Goal: Transaction & Acquisition: Purchase product/service

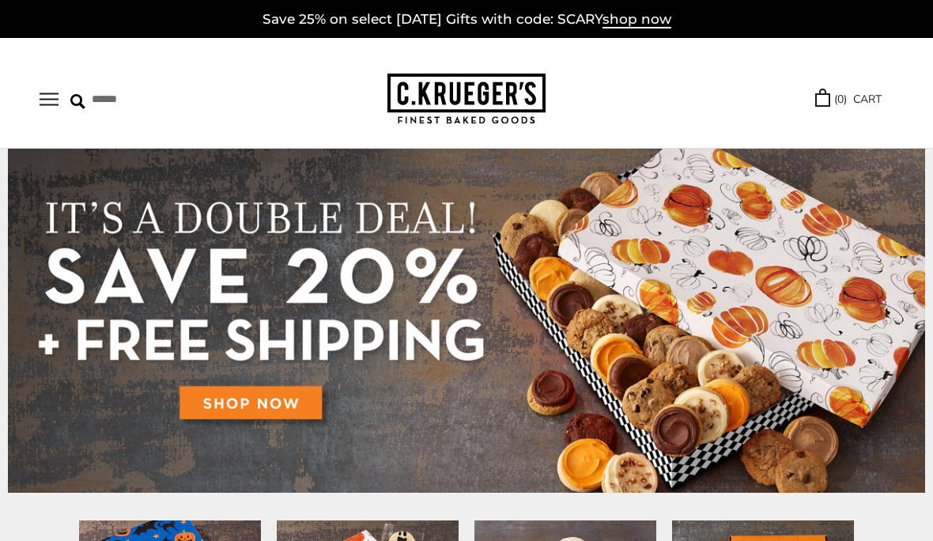
click at [59, 106] on button "Open navigation" at bounding box center [49, 99] width 19 height 13
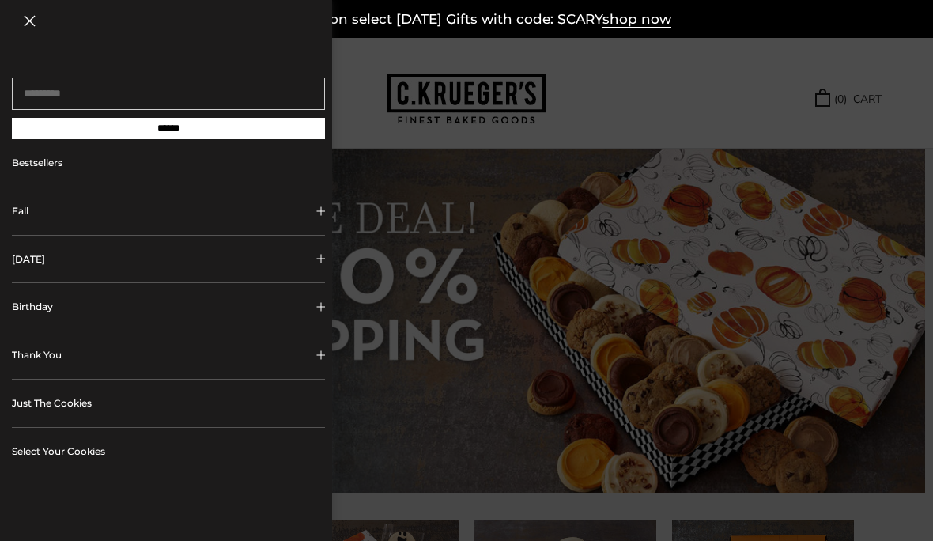
click at [894, 300] on div at bounding box center [466, 270] width 933 height 541
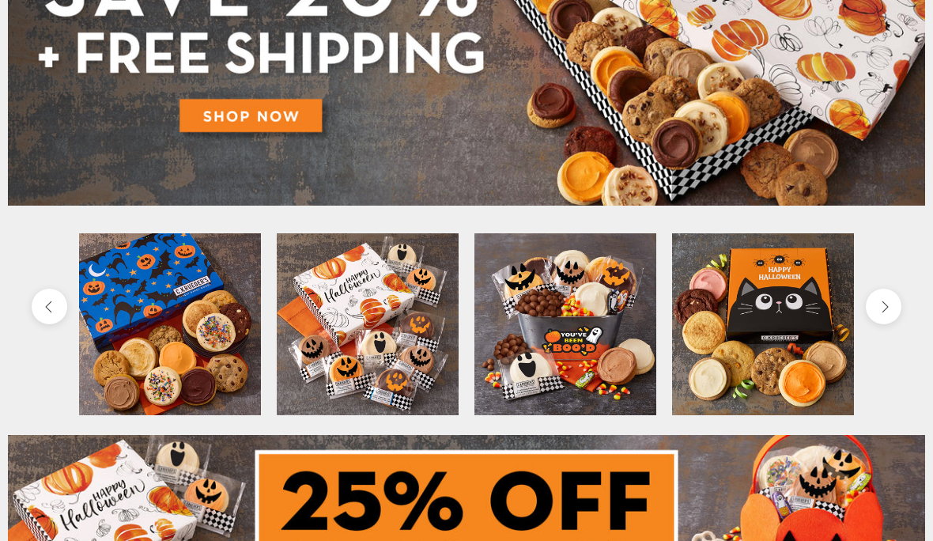
scroll to position [287, 0]
click at [127, 323] on img at bounding box center [170, 324] width 182 height 182
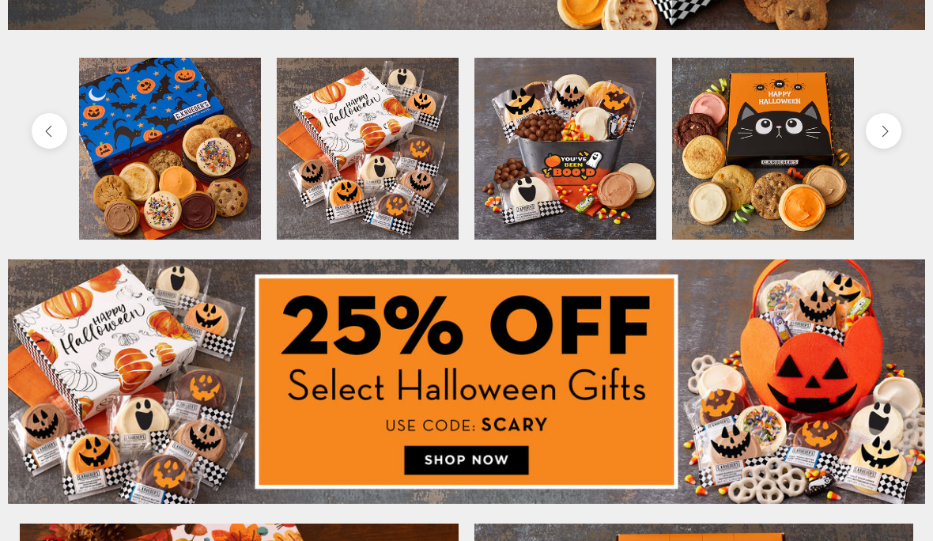
scroll to position [463, 0]
click at [175, 371] on img at bounding box center [466, 381] width 917 height 244
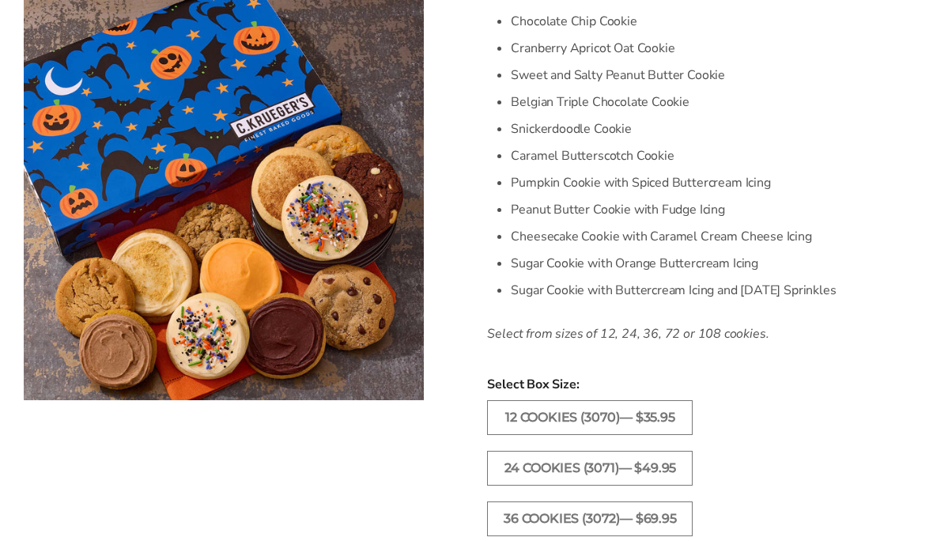
scroll to position [644, 0]
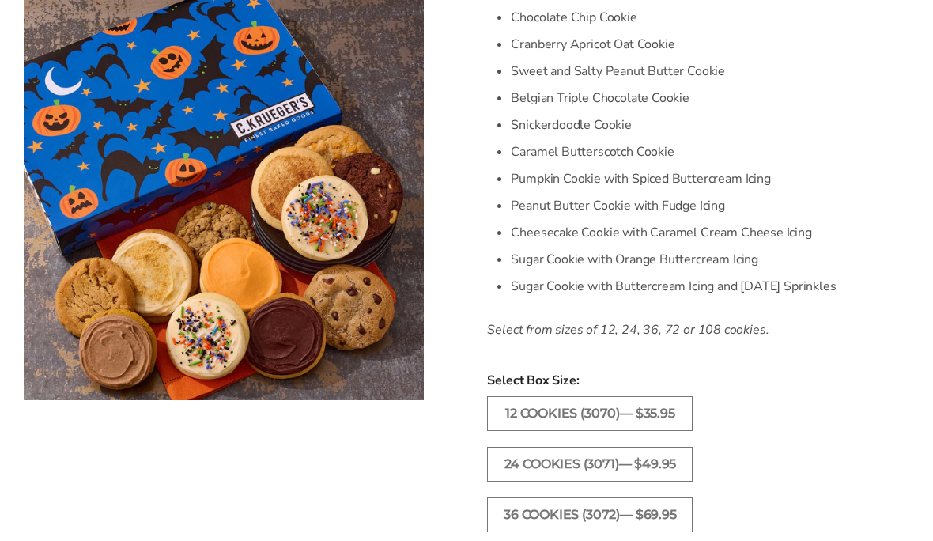
click at [663, 459] on label "24 Cookies (3071)— $49.95" at bounding box center [590, 464] width 206 height 35
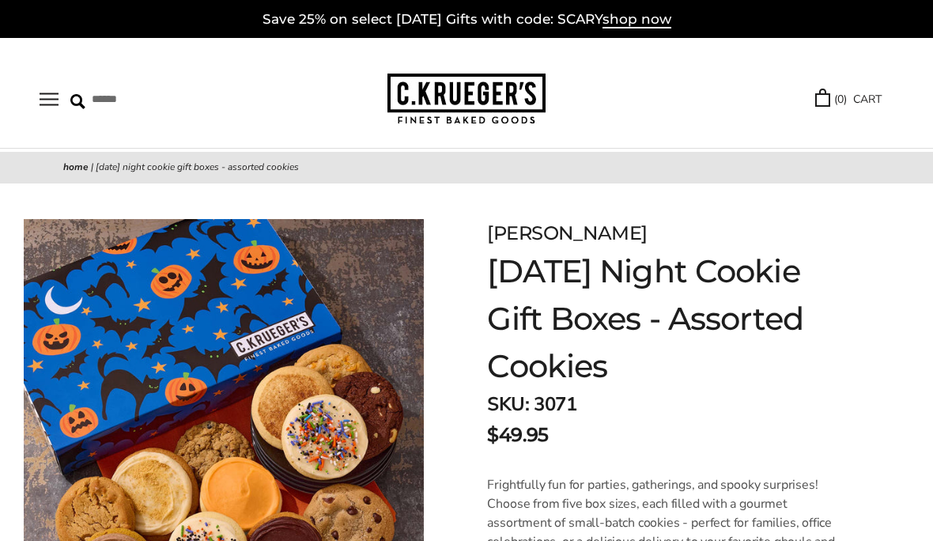
click at [81, 103] on img at bounding box center [77, 101] width 15 height 15
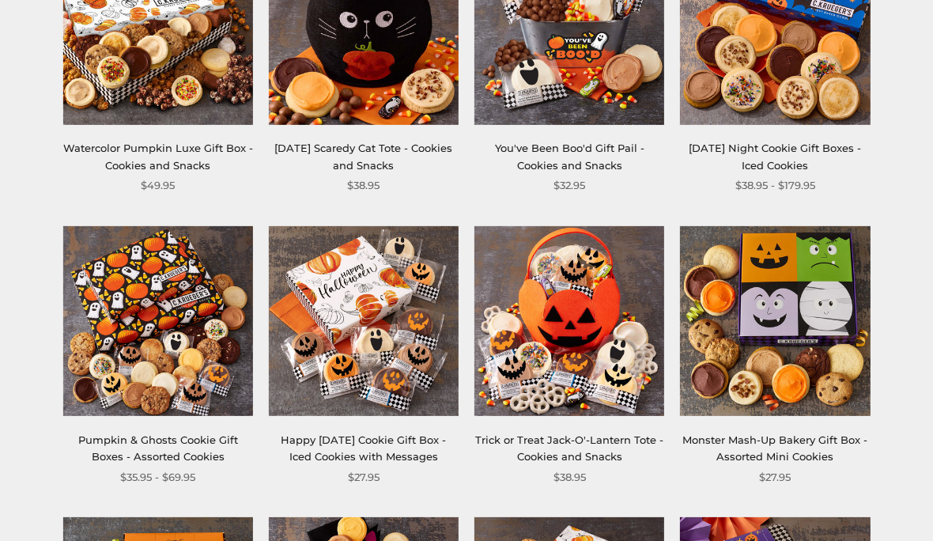
scroll to position [328, 0]
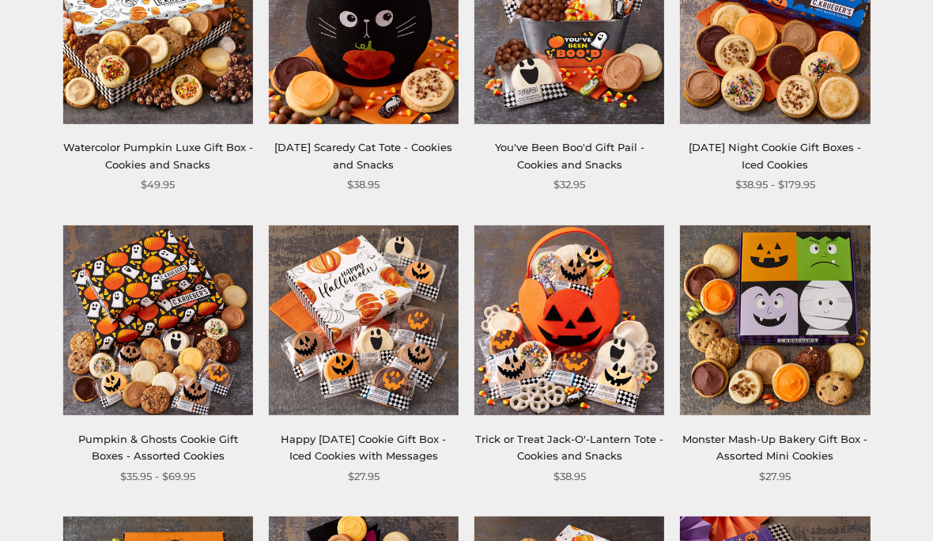
click at [213, 145] on link "Watercolor Pumpkin Luxe Gift Box - Cookies and Snacks" at bounding box center [158, 155] width 190 height 29
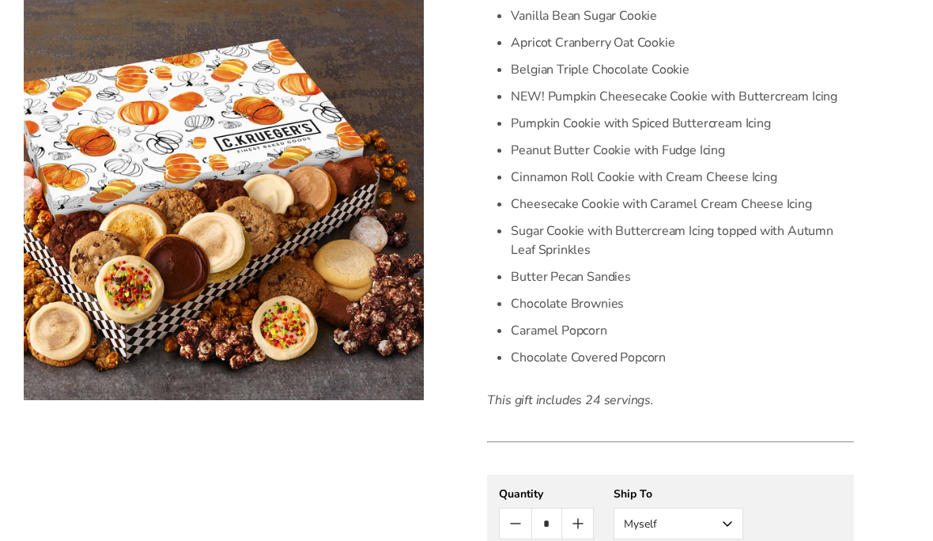
scroll to position [621, 0]
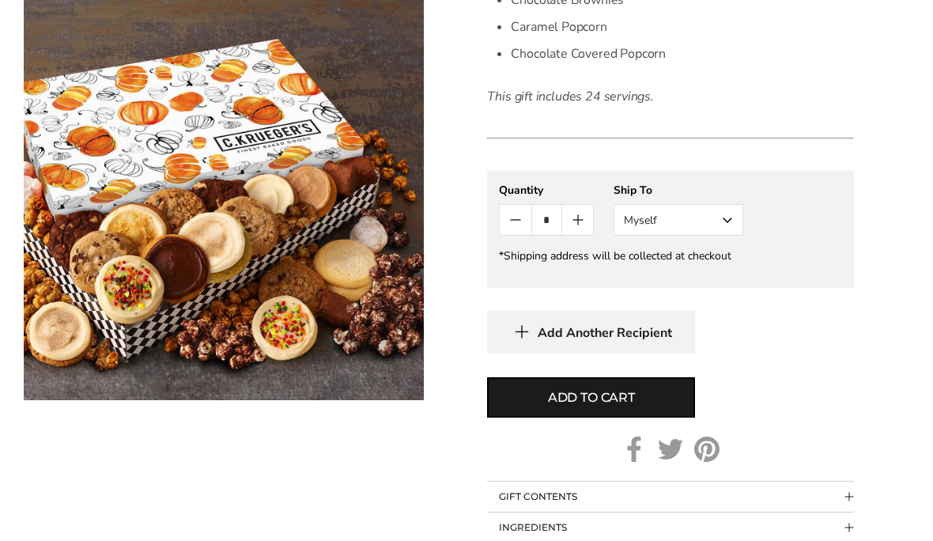
click at [666, 397] on button "Add to cart" at bounding box center [591, 398] width 208 height 40
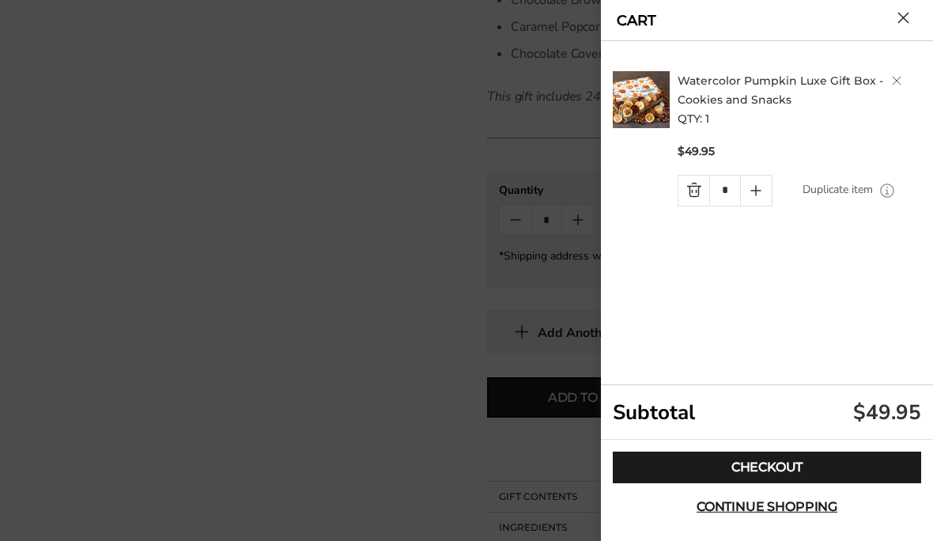
click at [826, 483] on link "Checkout" at bounding box center [767, 468] width 308 height 32
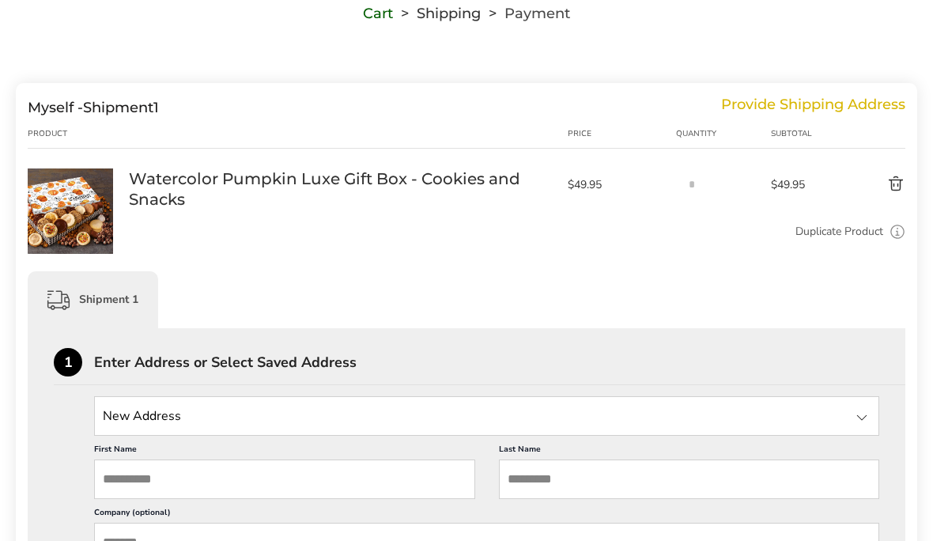
click at [127, 425] on input "State" at bounding box center [486, 416] width 785 height 40
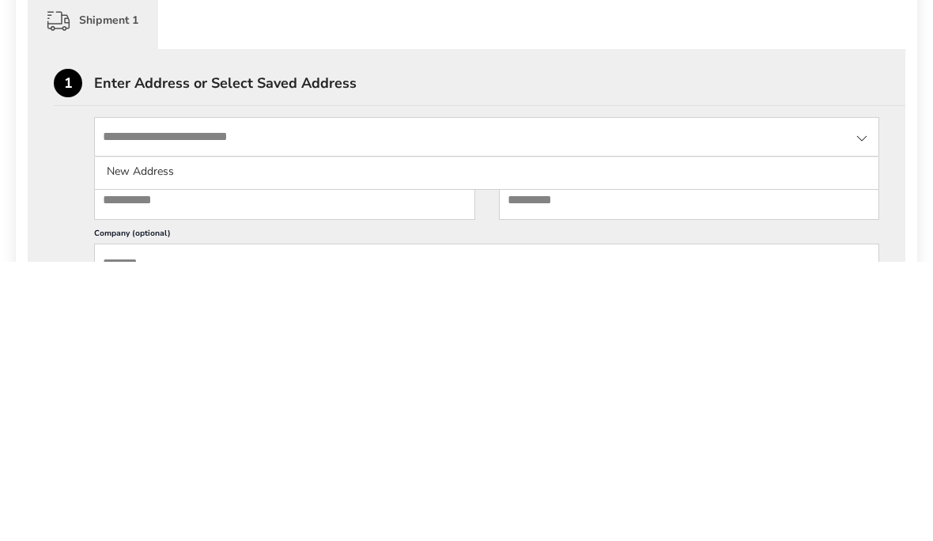
scroll to position [413, 0]
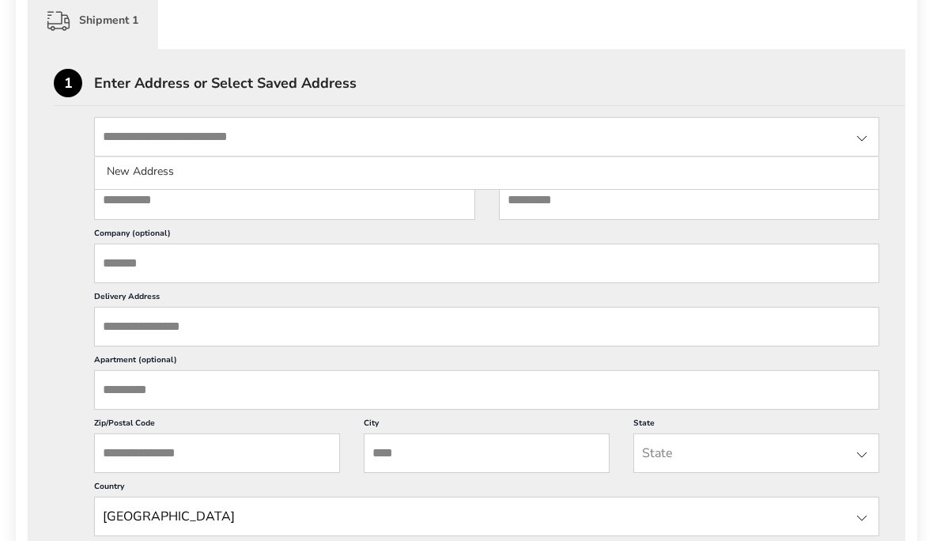
click at [159, 138] on input "State" at bounding box center [486, 137] width 785 height 40
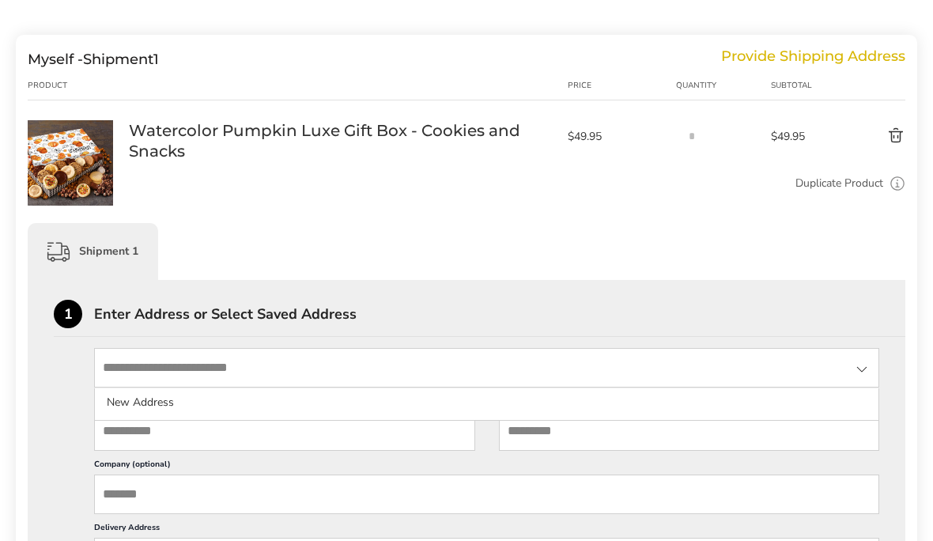
scroll to position [0, 0]
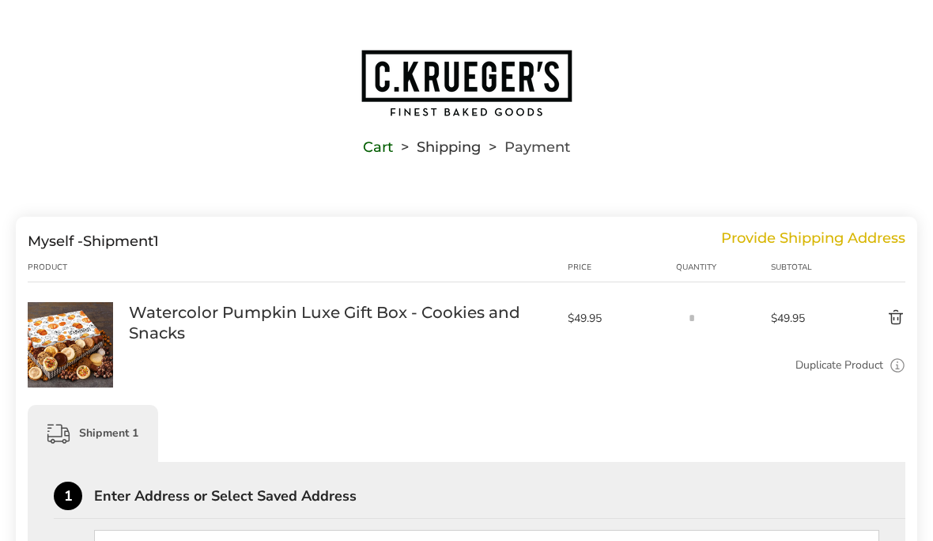
click at [519, 93] on img "Go to home page" at bounding box center [466, 83] width 213 height 70
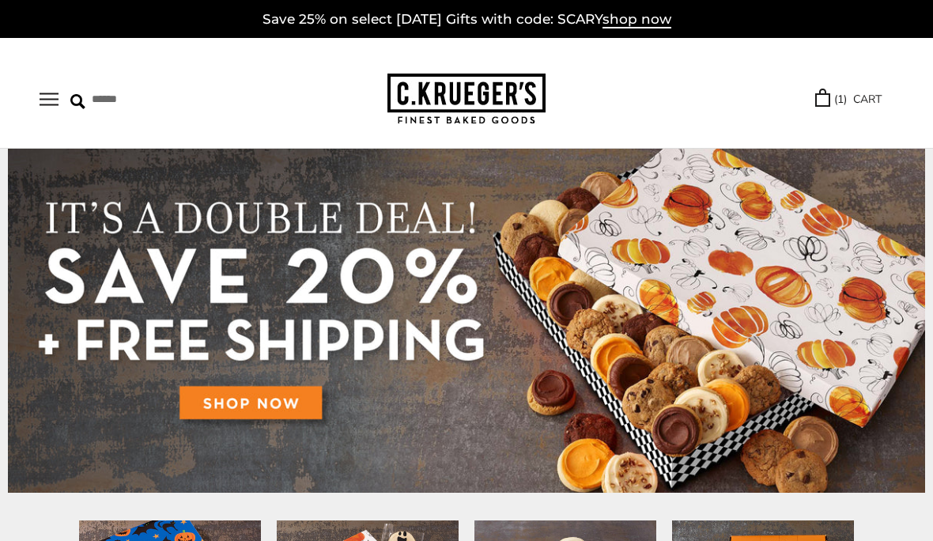
click at [47, 93] on button "Open navigation" at bounding box center [49, 99] width 19 height 13
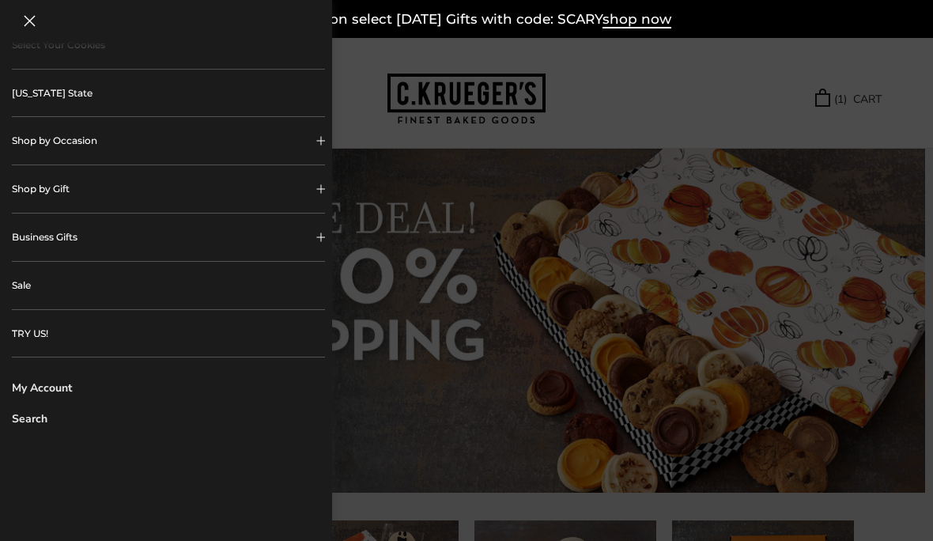
scroll to position [406, 0]
click at [41, 387] on link "My Account" at bounding box center [168, 388] width 313 height 17
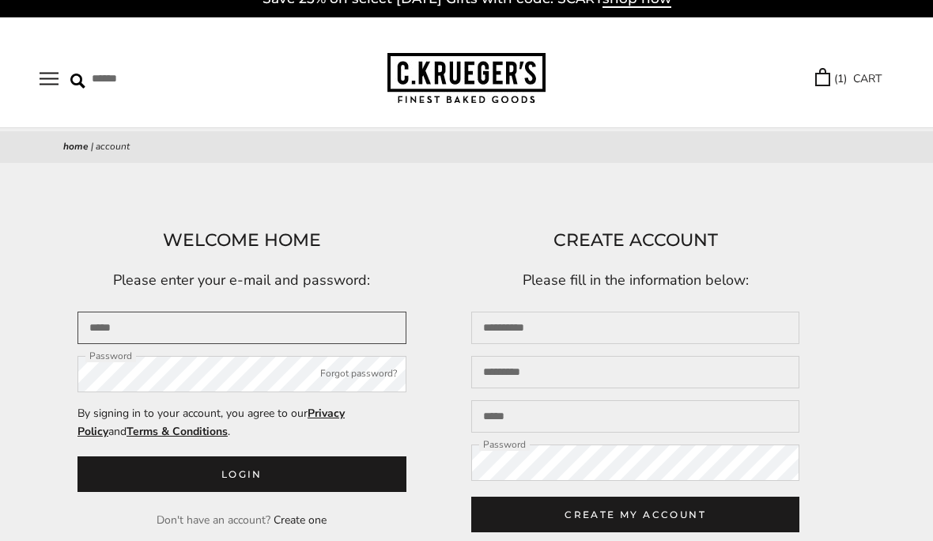
click at [243, 327] on input "Email" at bounding box center [241, 328] width 329 height 32
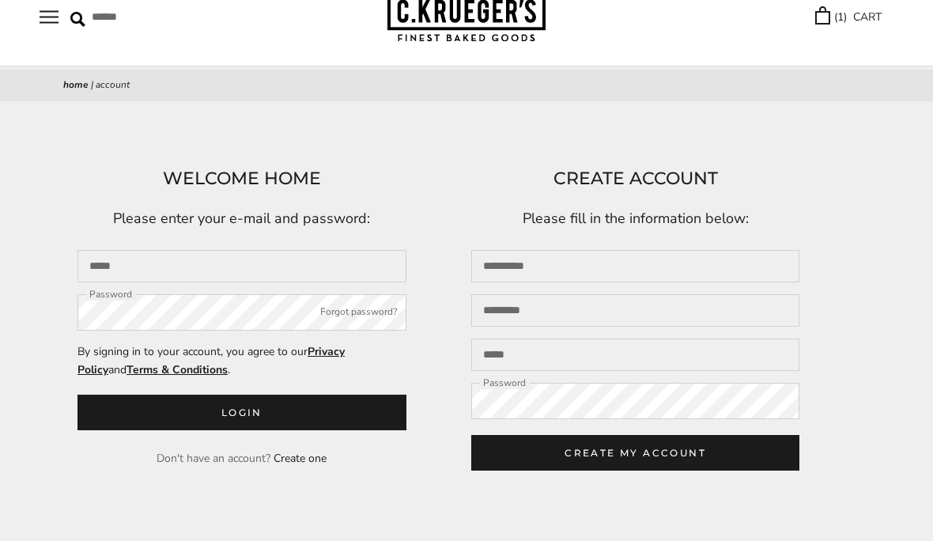
scroll to position [83, 0]
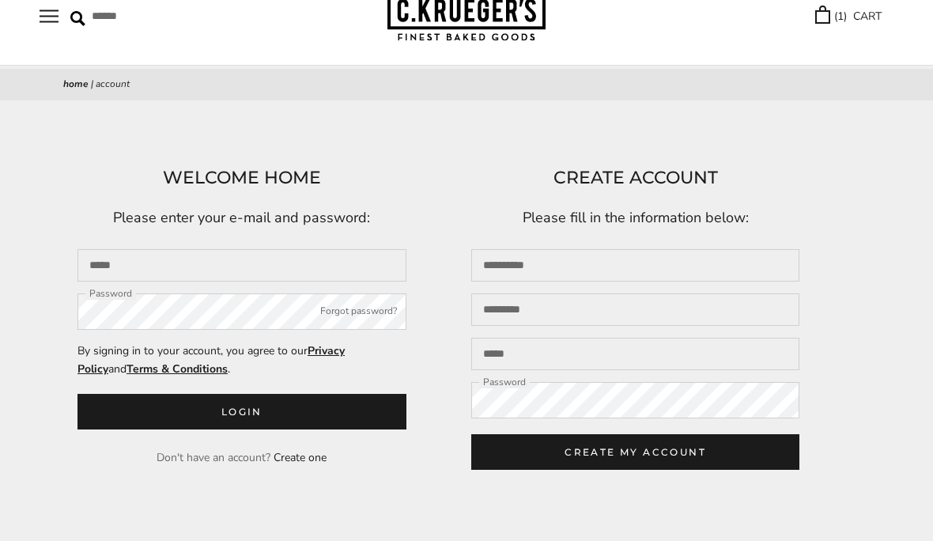
click at [865, 504] on div "Save 25% on select Halloween Gifts with code: SCARY shop now ****** TRY US! Sig…" at bounding box center [466, 462] width 933 height 1090
click at [861, 19] on link "( 1 ) CART" at bounding box center [848, 16] width 66 height 18
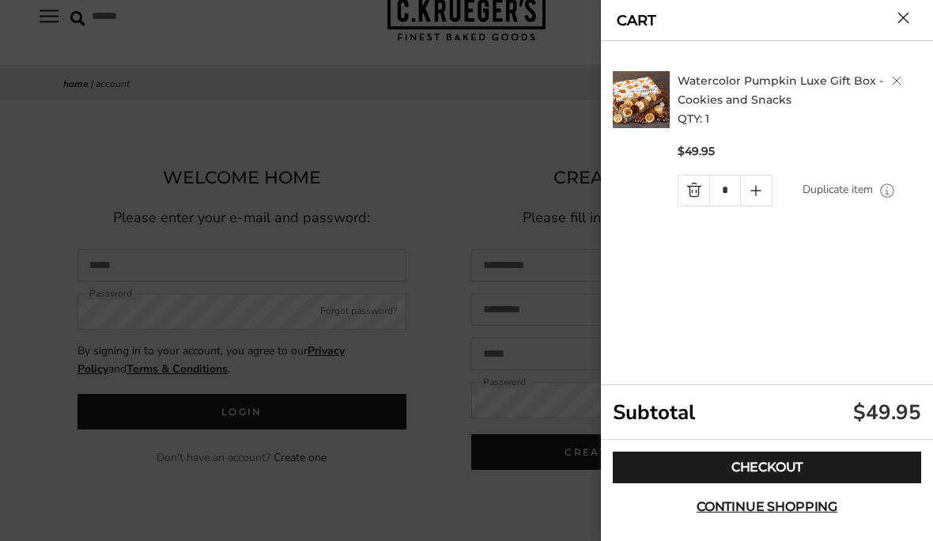
click at [818, 483] on link "Checkout" at bounding box center [767, 468] width 308 height 32
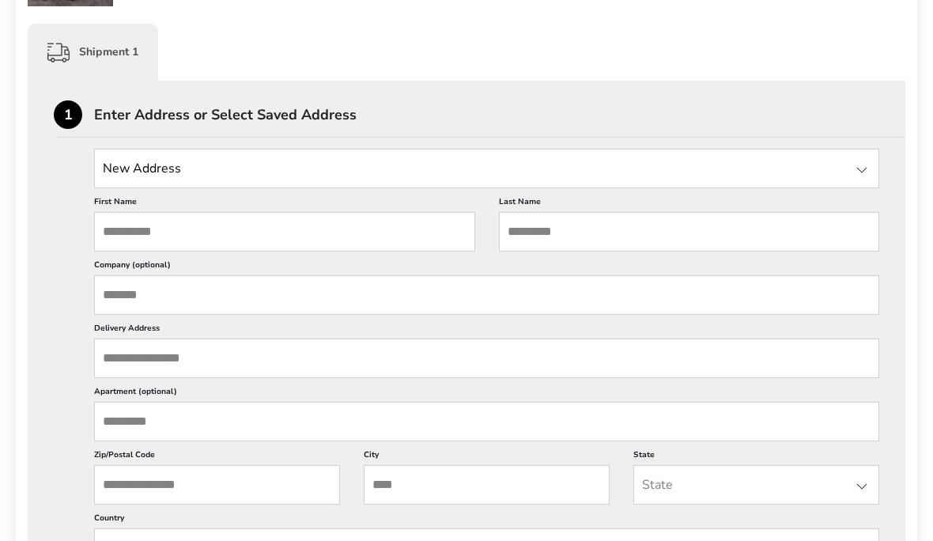
click at [456, 251] on input "First Name" at bounding box center [284, 232] width 381 height 40
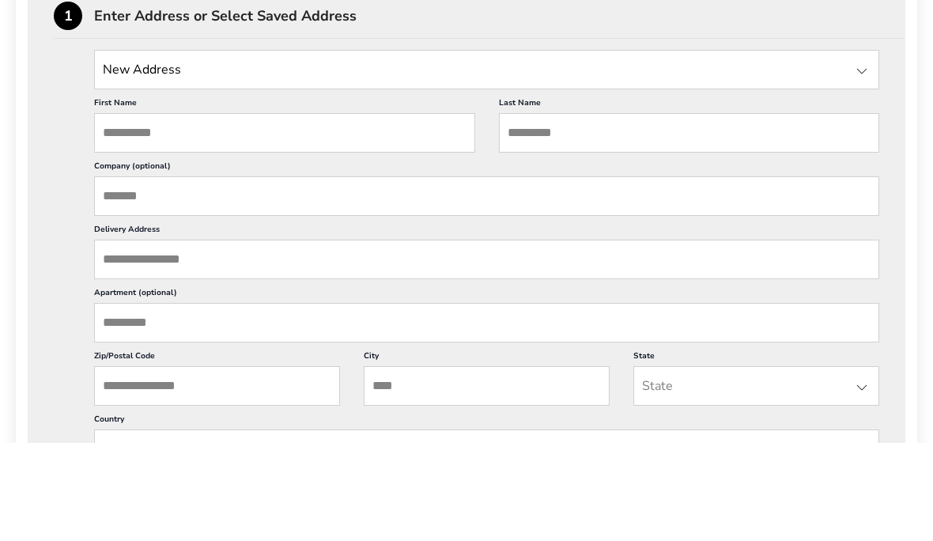
type input "*****"
type input "***"
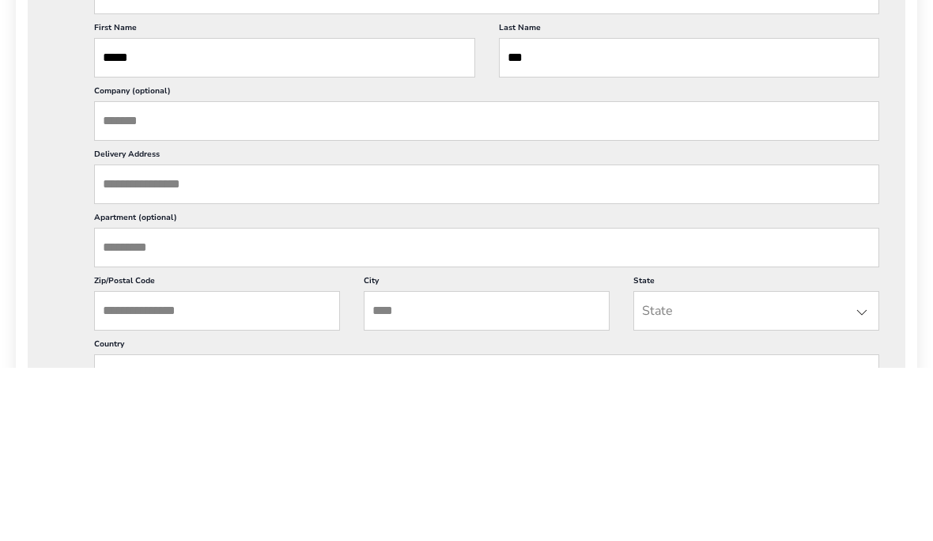
click at [410, 338] on input "Delivery Address" at bounding box center [486, 358] width 785 height 40
type input "**"
type input "**********"
type input "*****"
type input "*********"
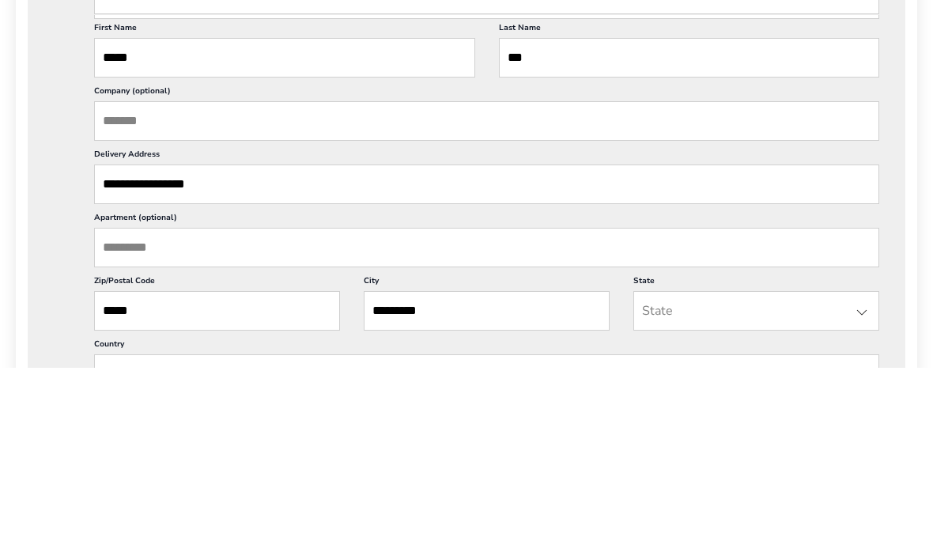
type input "**"
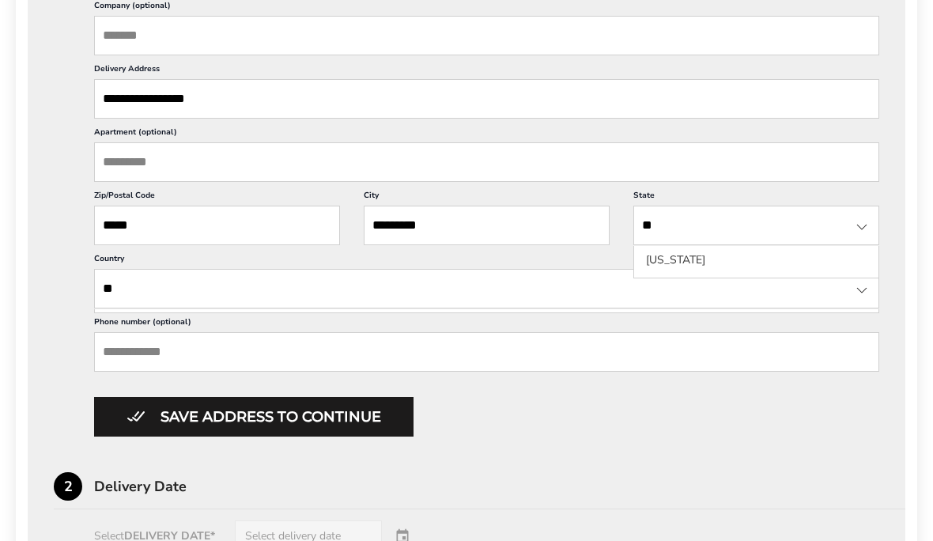
click at [429, 372] on input "Phone number (optional)" at bounding box center [486, 352] width 785 height 40
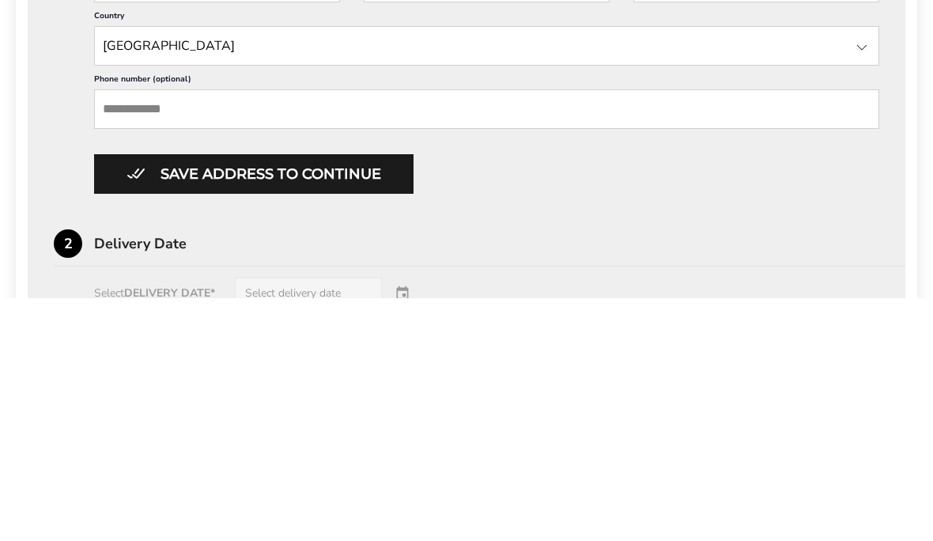
type input "**********"
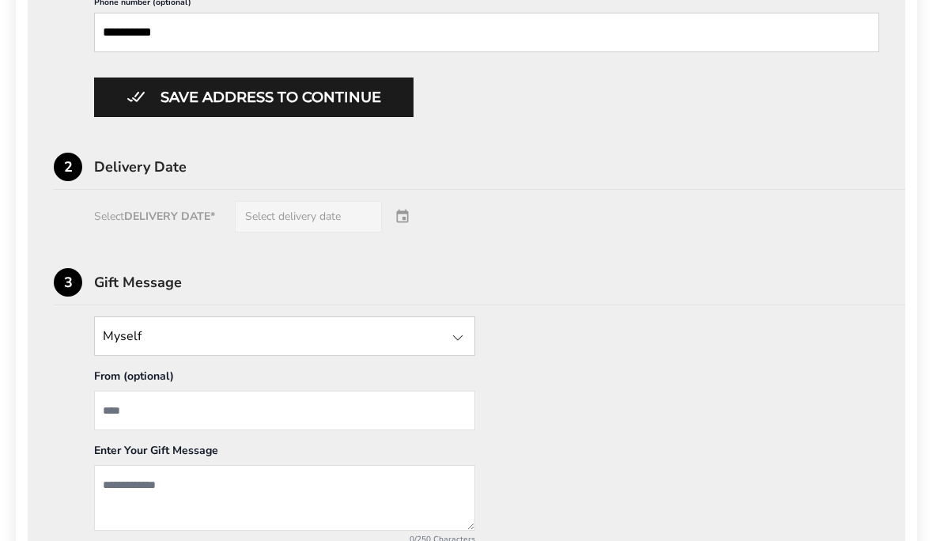
scroll to position [961, 0]
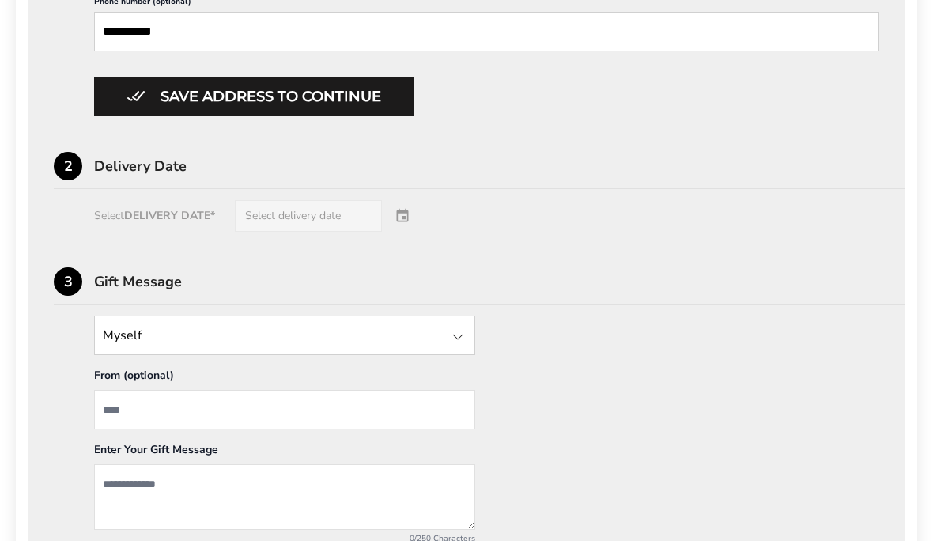
click at [202, 232] on div "Select DELIVERY DATE* Select delivery date" at bounding box center [467, 216] width 826 height 32
click at [350, 232] on div "Select DELIVERY DATE* Select delivery date" at bounding box center [467, 216] width 826 height 32
click at [406, 232] on div "Select DELIVERY DATE* Select delivery date" at bounding box center [467, 216] width 826 height 32
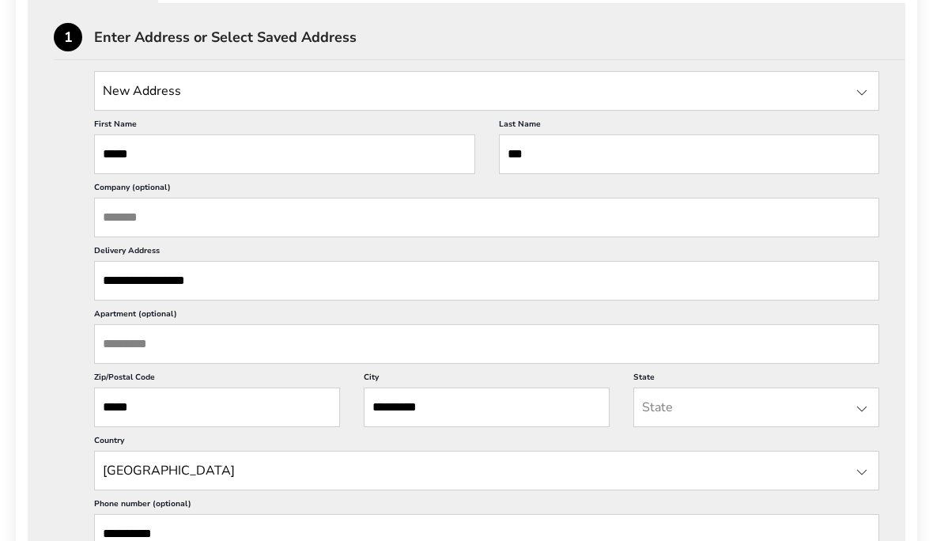
scroll to position [418, 0]
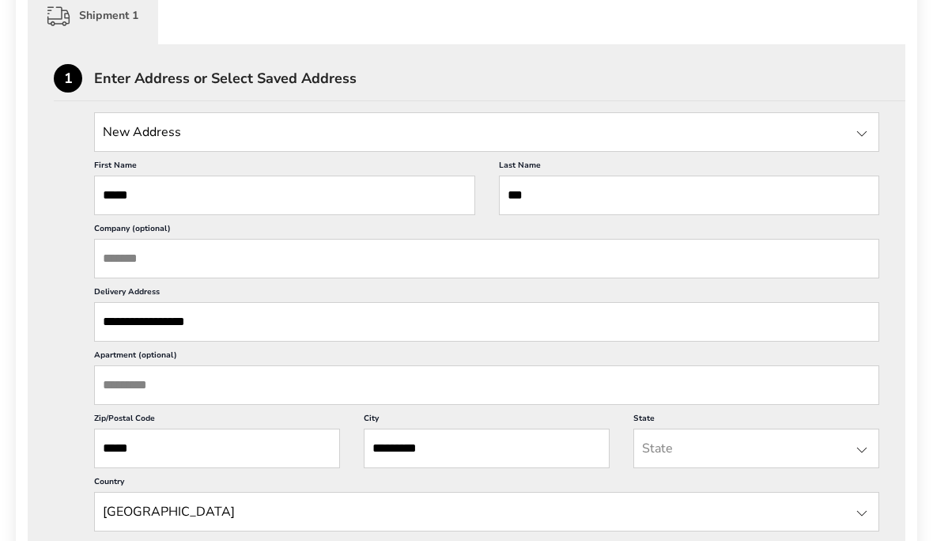
click at [870, 142] on div at bounding box center [861, 133] width 19 height 19
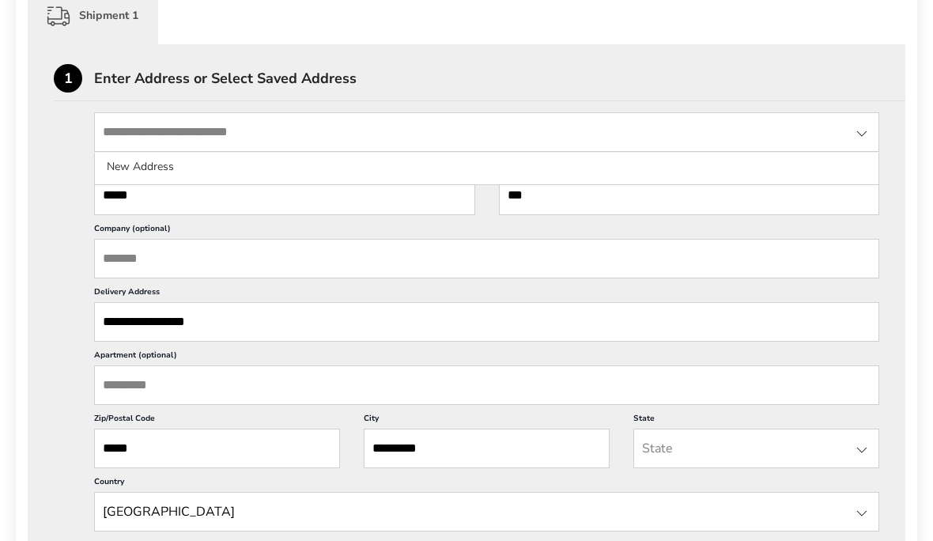
click at [162, 168] on li "New Address" at bounding box center [487, 167] width 784 height 28
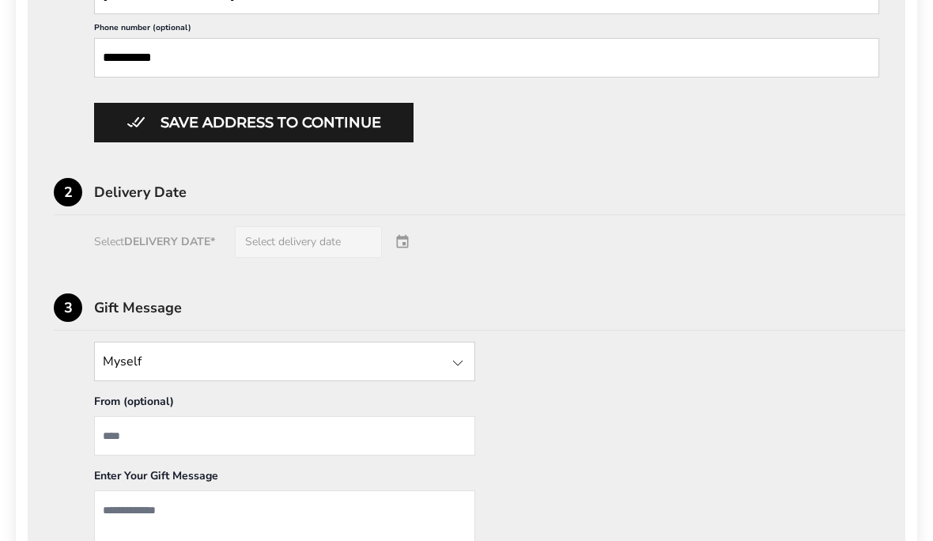
scroll to position [935, 0]
click at [319, 258] on div "Select DELIVERY DATE* Select delivery date" at bounding box center [467, 242] width 826 height 32
click at [358, 142] on button "Save address to continue" at bounding box center [253, 123] width 319 height 40
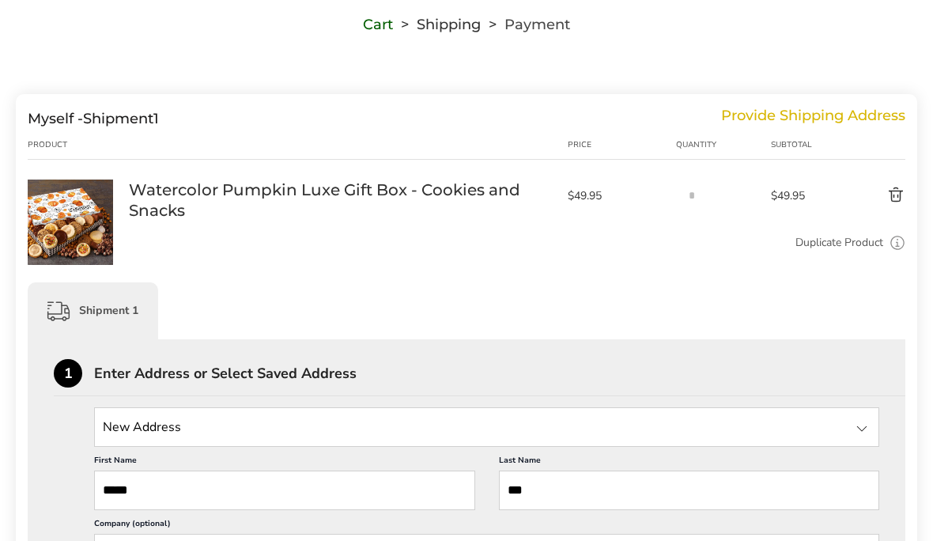
scroll to position [123, 0]
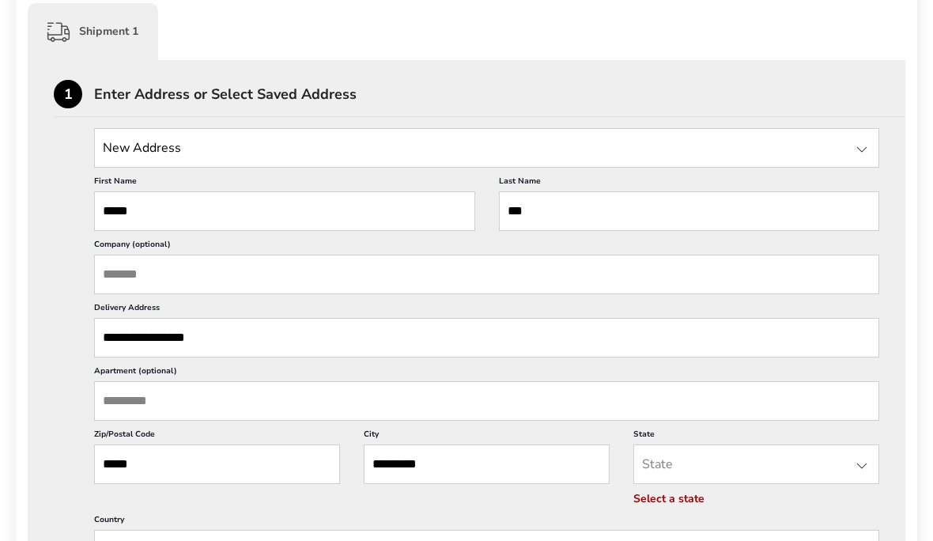
click at [724, 484] on input "**" at bounding box center [756, 464] width 246 height 40
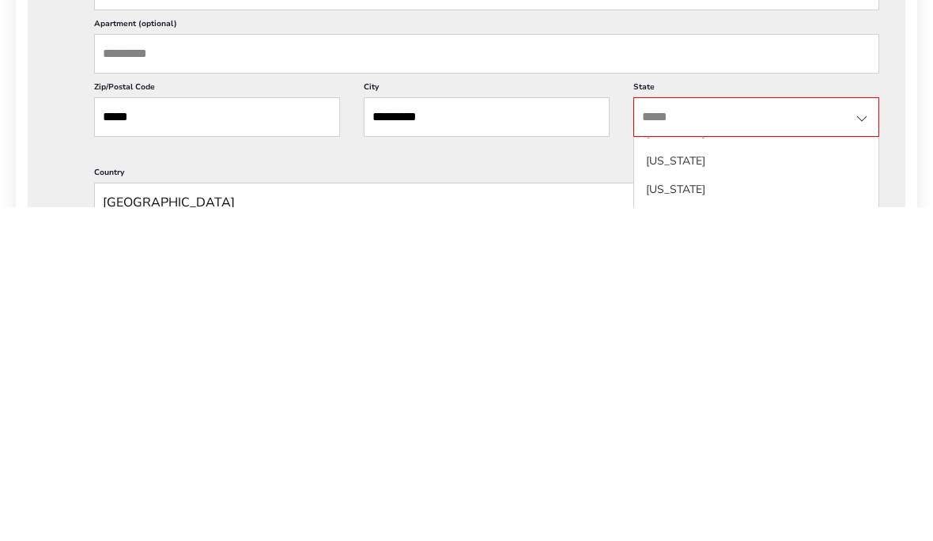
scroll to position [1096, 0]
click at [667, 486] on li "Ohio" at bounding box center [756, 500] width 244 height 28
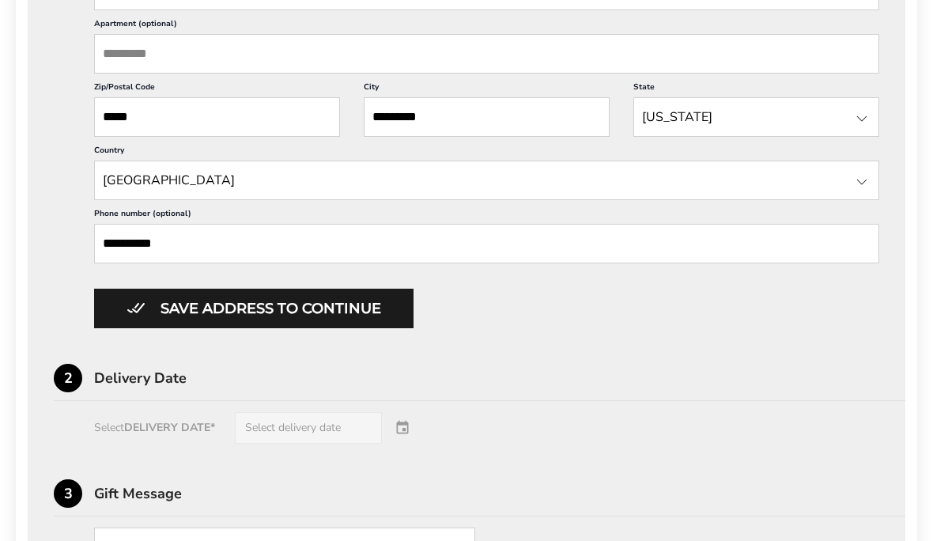
click at [384, 328] on button "Save address to continue" at bounding box center [253, 309] width 319 height 40
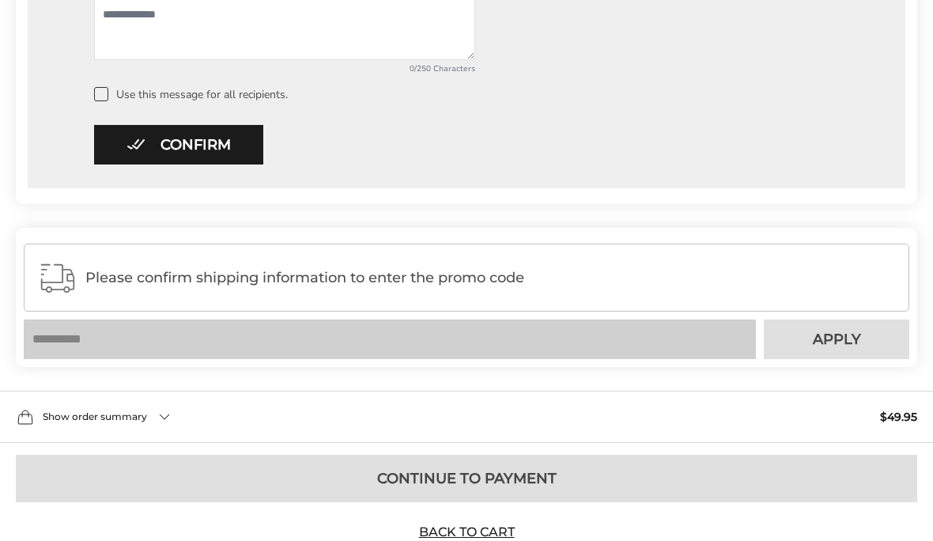
scroll to position [955, 0]
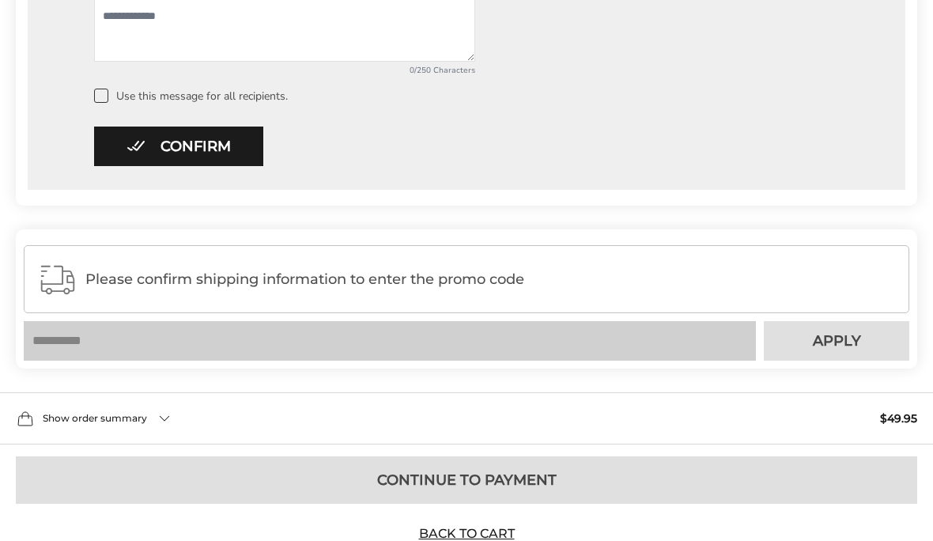
click at [232, 145] on button "Confirm" at bounding box center [178, 147] width 169 height 40
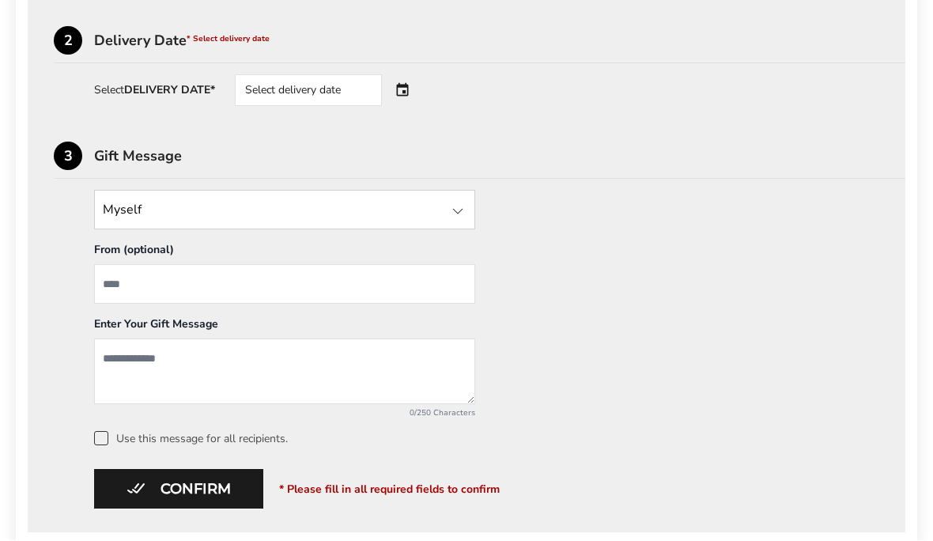
click at [346, 89] on div "Select delivery date" at bounding box center [308, 91] width 147 height 32
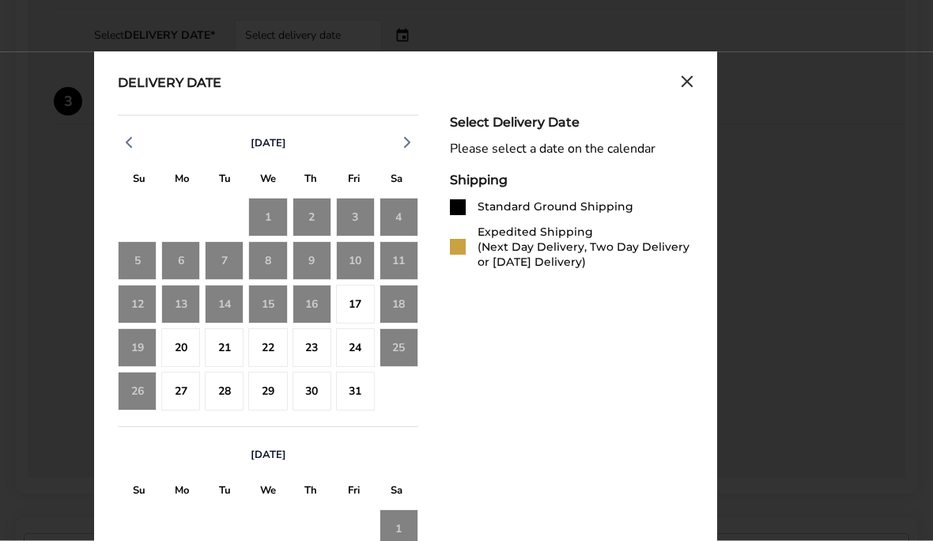
scroll to position [670, 0]
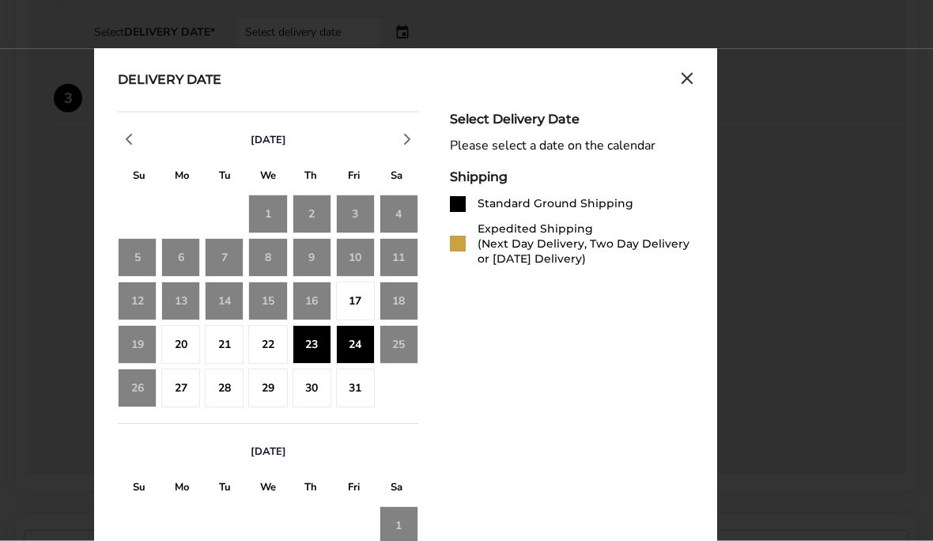
click at [345, 346] on div "24" at bounding box center [355, 345] width 39 height 39
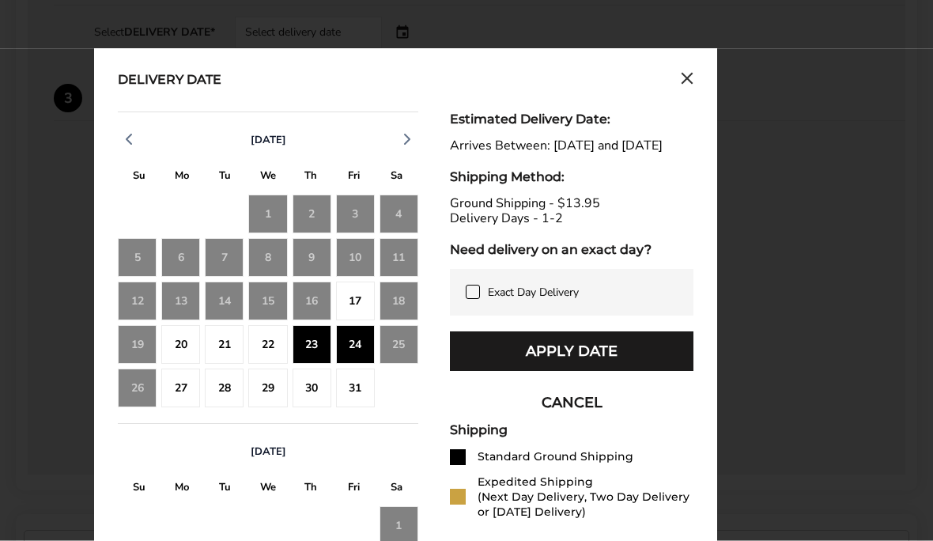
scroll to position [671, 0]
click at [347, 352] on div "24" at bounding box center [355, 344] width 39 height 39
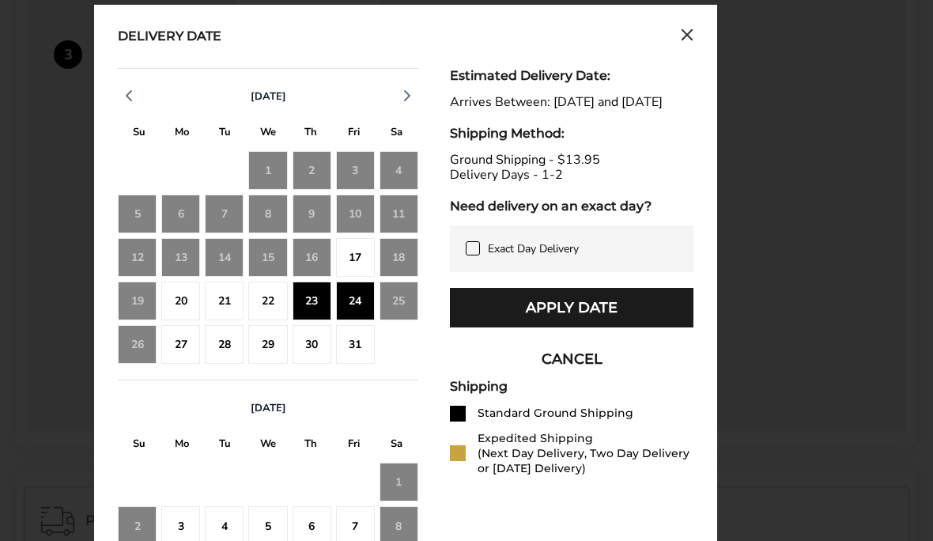
scroll to position [712, 0]
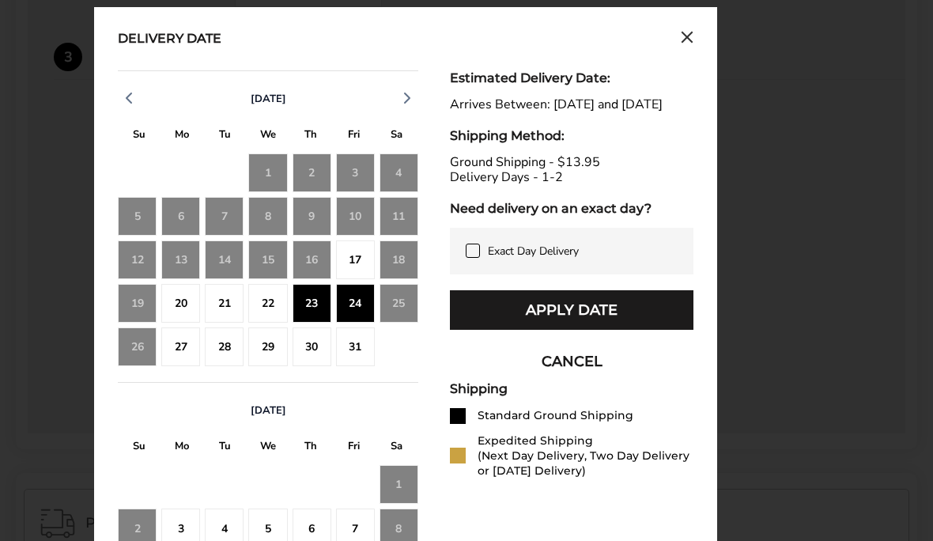
click at [665, 323] on button "Apply Date" at bounding box center [572, 310] width 244 height 40
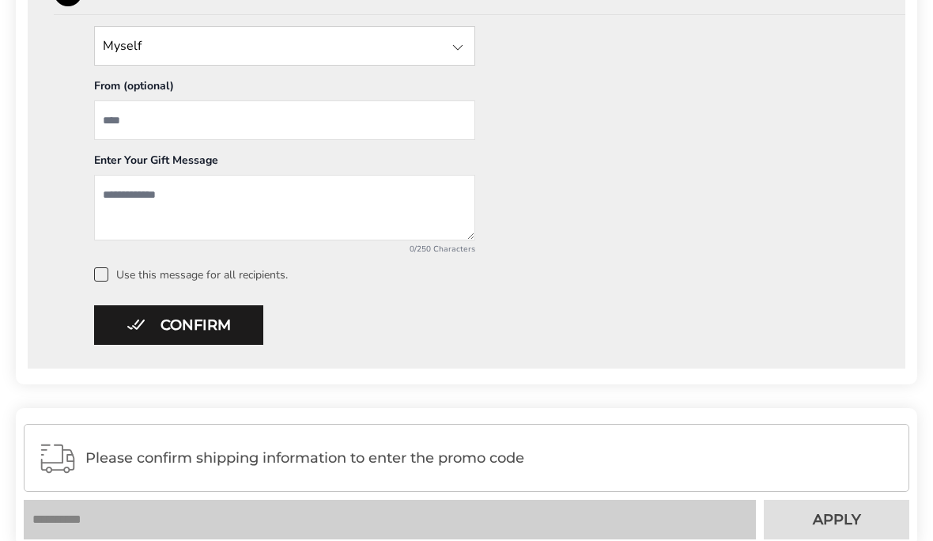
click at [225, 339] on button "Confirm" at bounding box center [178, 325] width 169 height 40
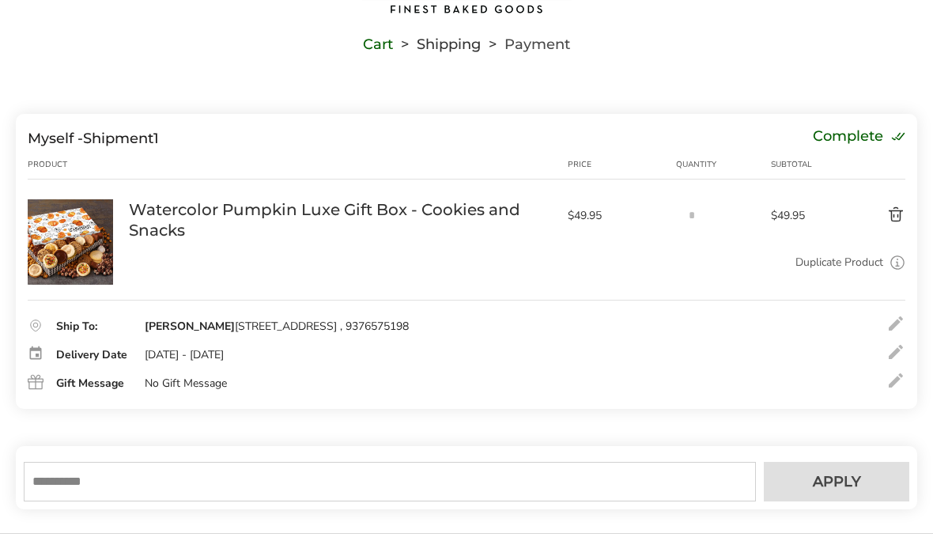
scroll to position [0, 0]
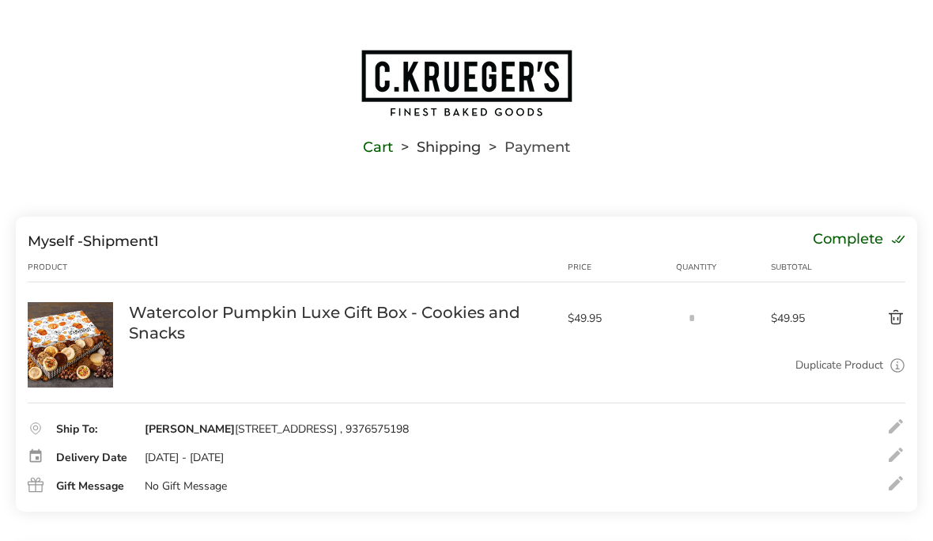
click at [503, 92] on img "Go to home page" at bounding box center [466, 83] width 213 height 70
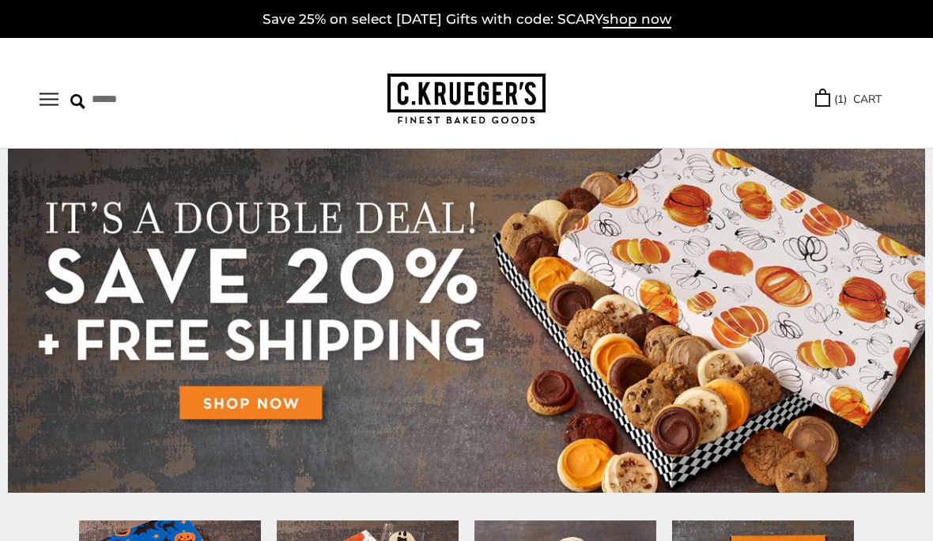
click at [833, 103] on link "( 1 ) CART" at bounding box center [848, 99] width 66 height 18
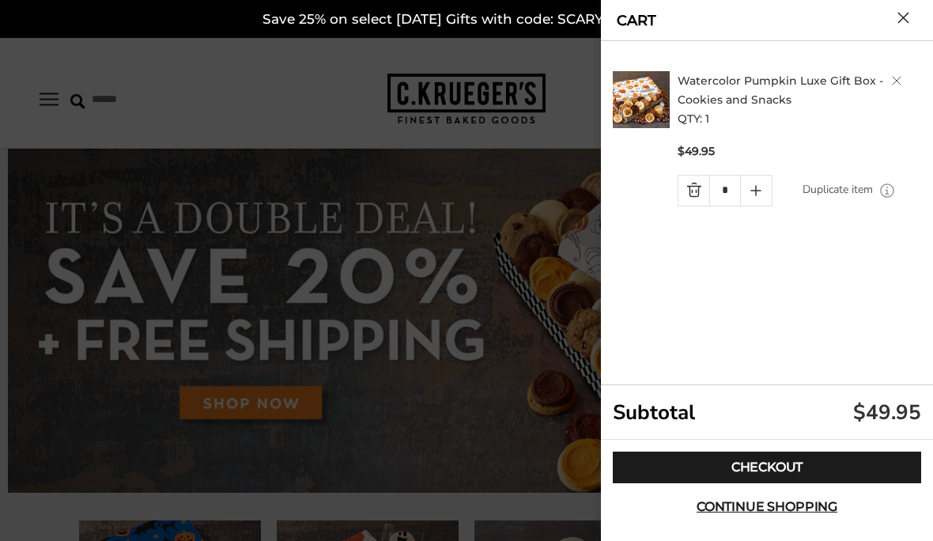
click at [837, 467] on link "Checkout" at bounding box center [767, 468] width 308 height 32
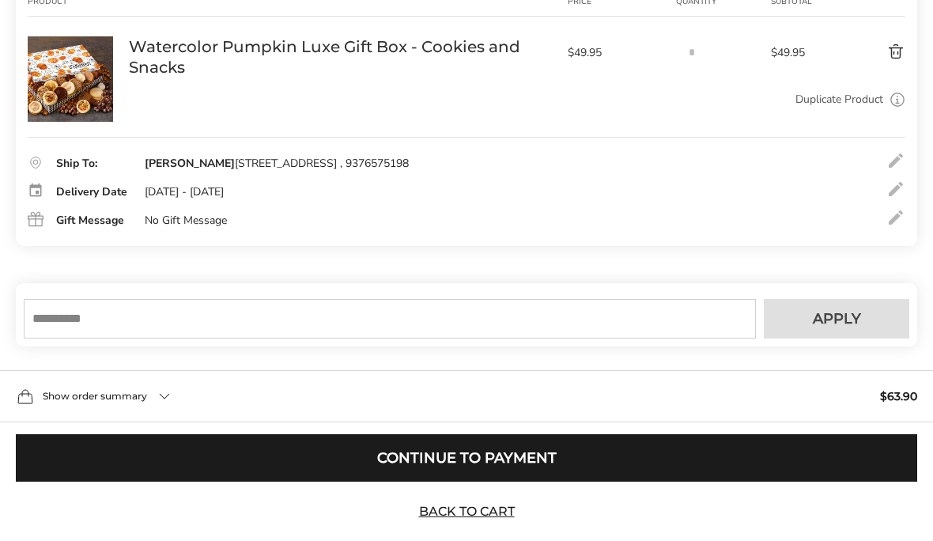
scroll to position [265, 0]
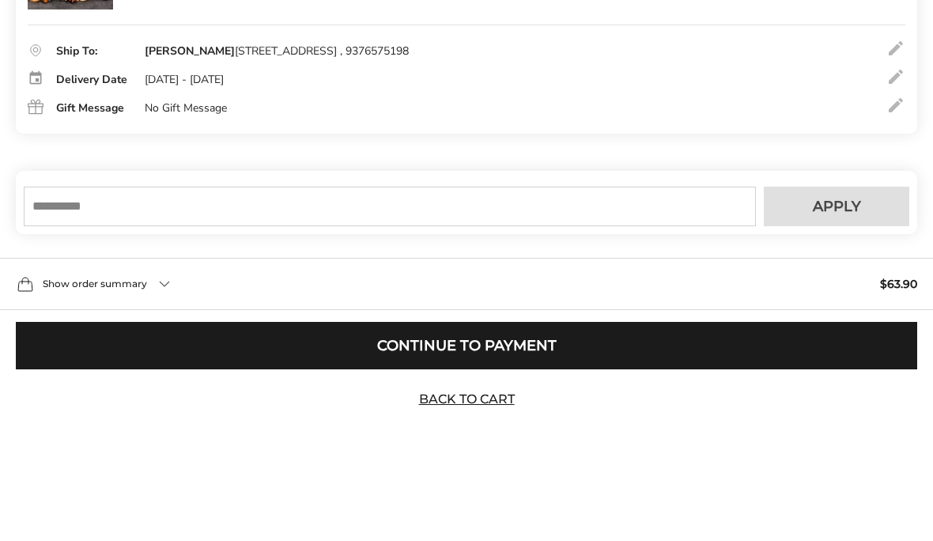
click at [342, 339] on input "text" at bounding box center [390, 320] width 732 height 40
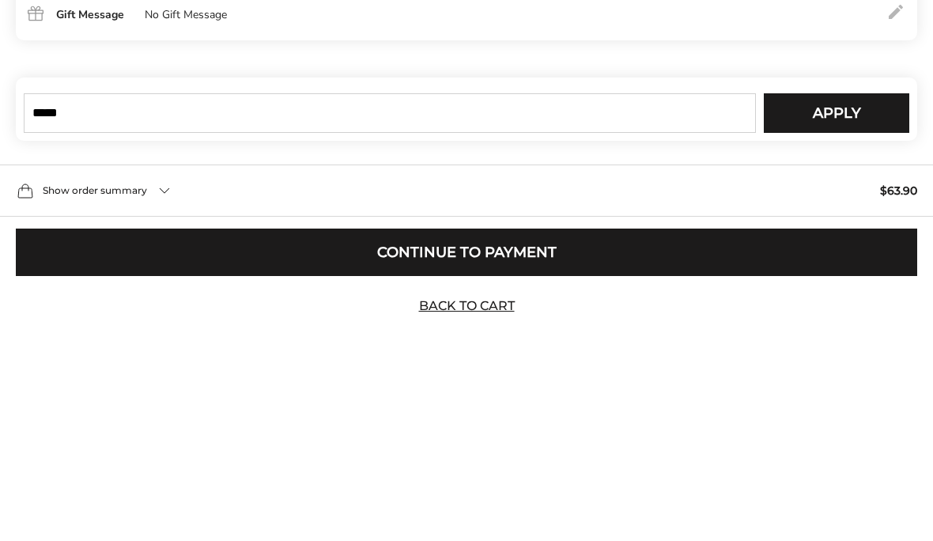
type input "*****"
click at [865, 300] on button "Apply" at bounding box center [836, 320] width 145 height 40
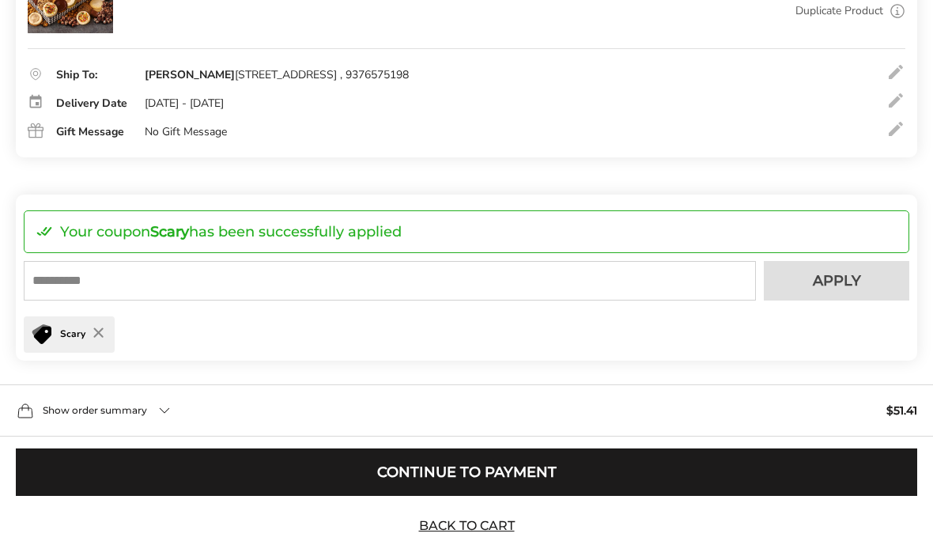
scroll to position [368, 0]
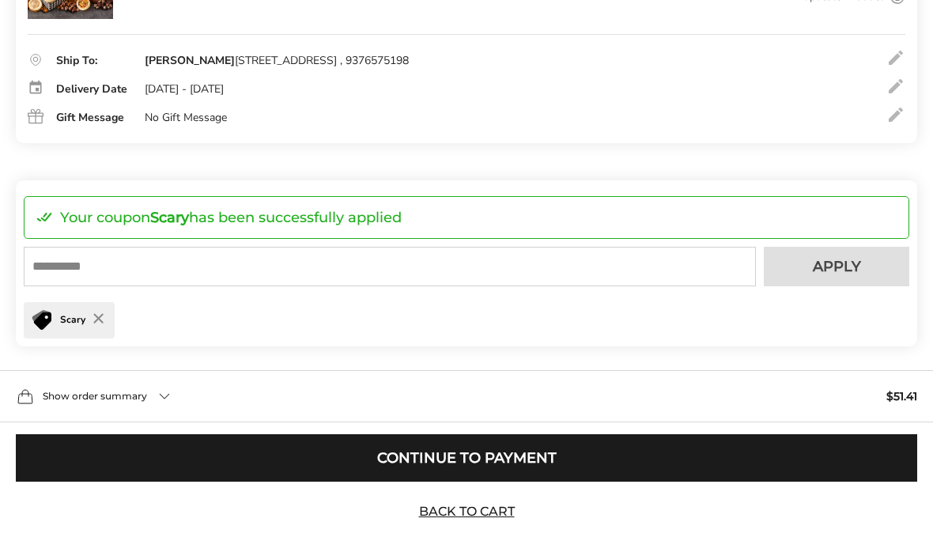
click at [754, 482] on button "Continue to Payment" at bounding box center [466, 458] width 901 height 47
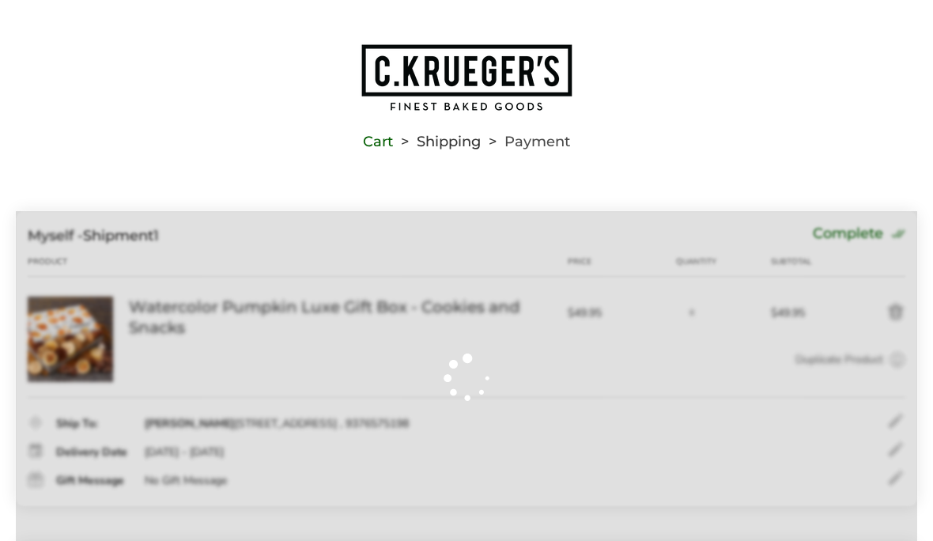
scroll to position [6, 0]
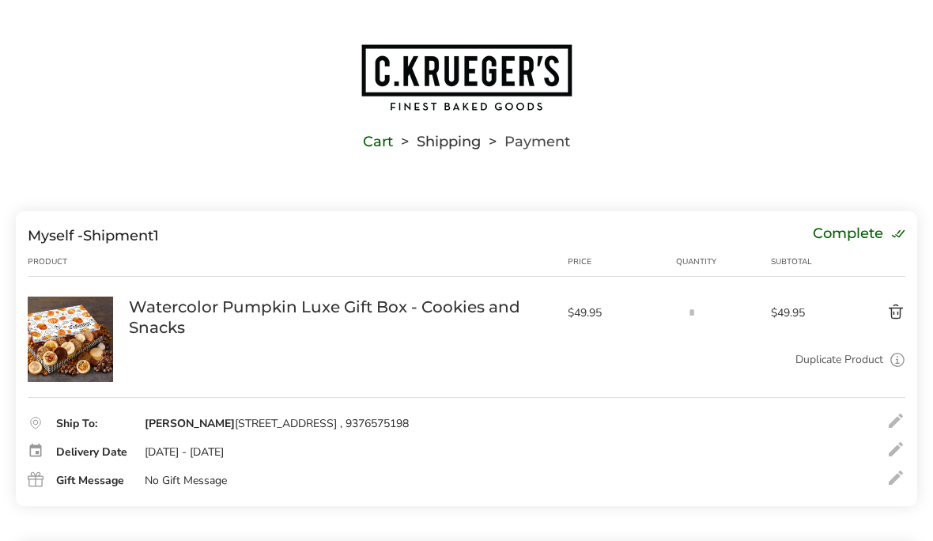
click at [905, 315] on button "Delete product" at bounding box center [869, 312] width 74 height 19
